Goal: Browse casually

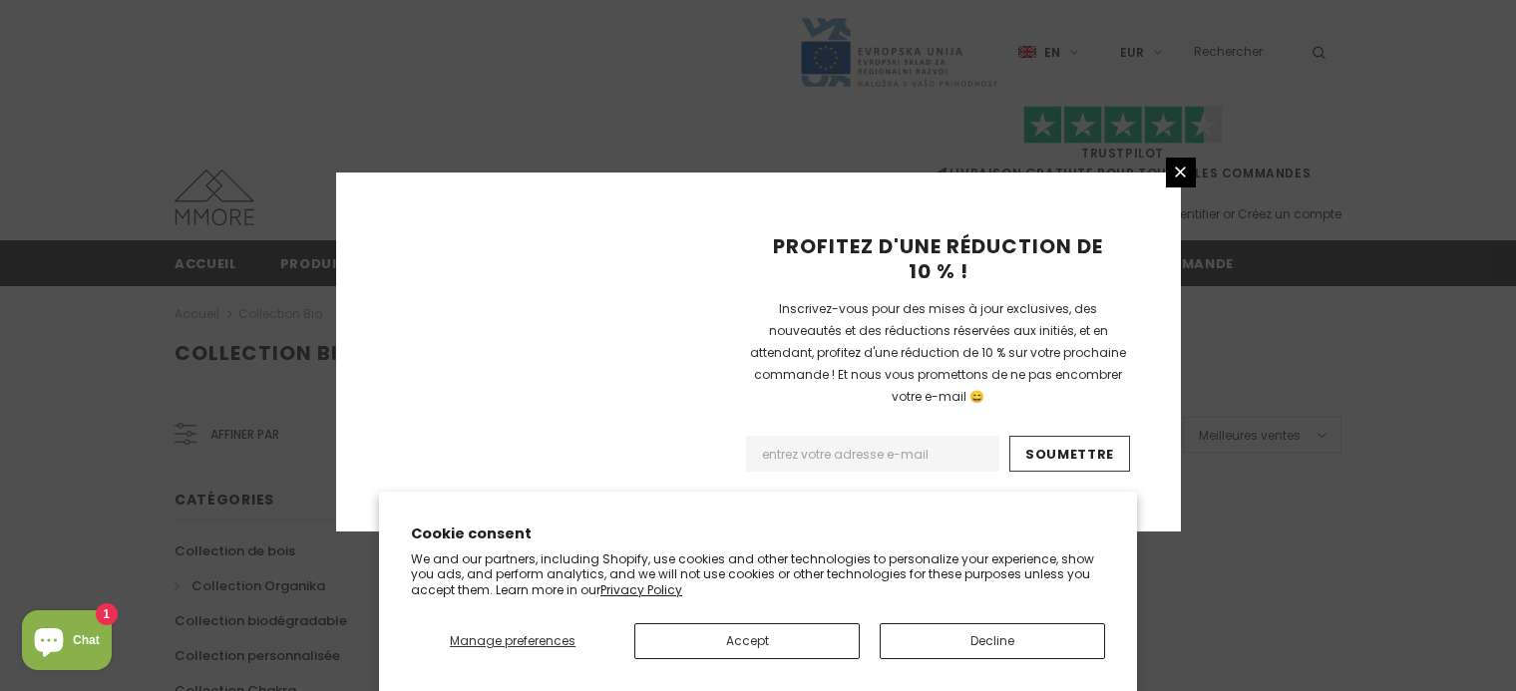
scroll to position [1401, 0]
